Goal: Task Accomplishment & Management: Complete application form

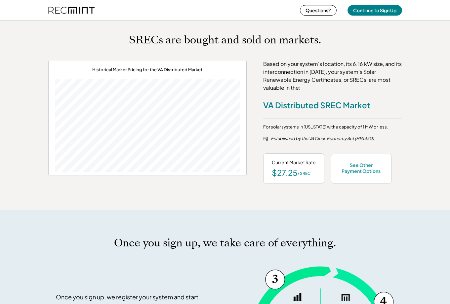
scroll to position [265, 0]
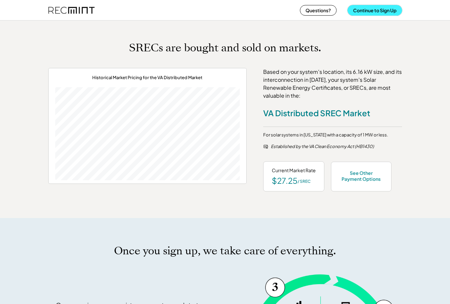
click at [384, 12] on button "Continue to Sign Up" at bounding box center [375, 10] width 55 height 11
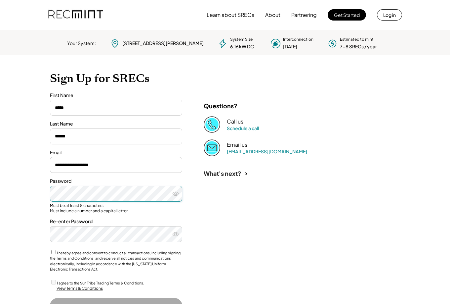
click at [203, 265] on div "**********" at bounding box center [225, 197] width 364 height 284
click at [389, 17] on button "Log in" at bounding box center [389, 14] width 25 height 11
